Goal: Information Seeking & Learning: Learn about a topic

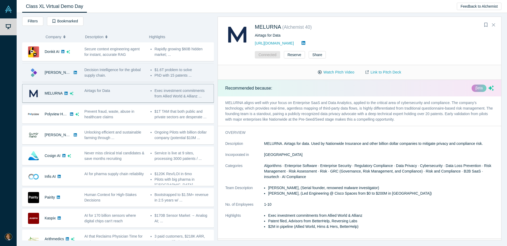
click at [119, 72] on div "Decision Intelligence for the global supply chain." at bounding box center [114, 72] width 60 height 11
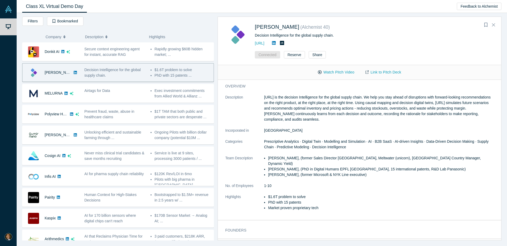
click at [119, 72] on div "Decision Intelligence for the global supply chain." at bounding box center [114, 72] width 60 height 11
click at [311, 99] on p "[URL] is the decision Intelligence for the global supply chain. We help you sta…" at bounding box center [379, 109] width 230 height 28
click at [294, 89] on div "overview Description [URL] is the decision Intelligence for the global supply c…" at bounding box center [359, 150] width 283 height 140
click at [296, 101] on p "[URL] is the decision Intelligence for the global supply chain. We help you sta…" at bounding box center [379, 109] width 230 height 28
drag, startPoint x: 291, startPoint y: 98, endPoint x: 369, endPoint y: 99, distance: 78.1
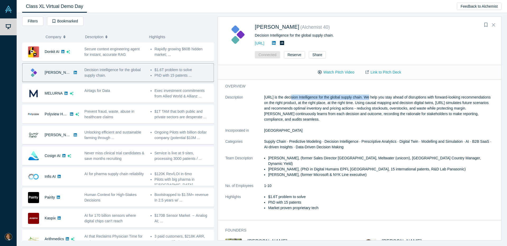
click at [369, 99] on p "[URL] is the decision Intelligence for the global supply chain. We help you sta…" at bounding box center [379, 109] width 230 height 28
copy p "decision Intelligence for the global supply chain"
click at [329, 118] on p "[URL] is the decision Intelligence for the global supply chain. We help you sta…" at bounding box center [379, 109] width 230 height 28
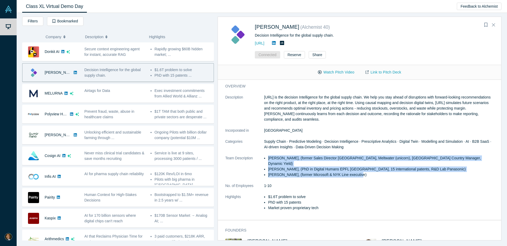
drag, startPoint x: 267, startPoint y: 158, endPoint x: 351, endPoint y: 172, distance: 84.9
click at [351, 172] on dl "Description [URL] is the decision Intelligence for the global supply chain. We …" at bounding box center [359, 156] width 268 height 122
copy ul "[PERSON_NAME], (former Sales Director [GEOGRAPHIC_DATA], Meltwater (unicorn), […"
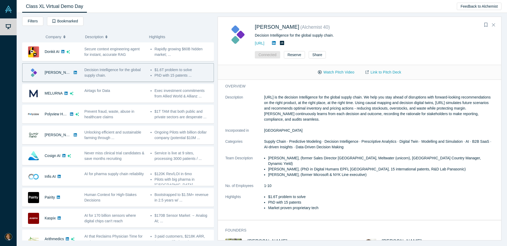
click at [282, 183] on dd "1-10" at bounding box center [379, 186] width 230 height 6
click at [275, 195] on li "$1.6T problem to solve" at bounding box center [381, 198] width 226 height 6
click at [307, 132] on dd "[GEOGRAPHIC_DATA]" at bounding box center [379, 131] width 230 height 6
click at [400, 110] on p "[URL] is the decision Intelligence for the global supply chain. We help you sta…" at bounding box center [379, 109] width 230 height 28
drag, startPoint x: 387, startPoint y: 103, endPoint x: 337, endPoint y: 118, distance: 52.3
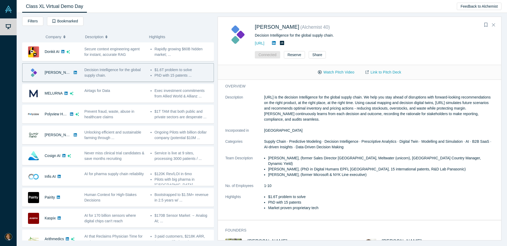
click at [337, 118] on p "[URL] is the decision Intelligence for the global supply chain. We help you sta…" at bounding box center [379, 109] width 230 height 28
copy p "Using causal mapping and decision digital twins, [URL] simulates future scenari…"
